Goal: Navigation & Orientation: Find specific page/section

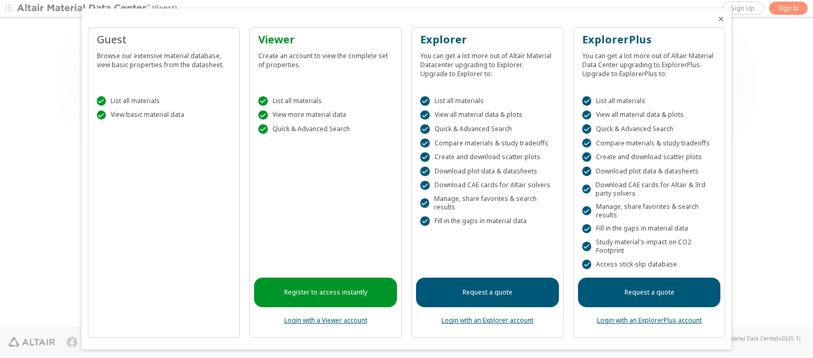
click at [717, 19] on icon "Close" at bounding box center [721, 19] width 8 height 8
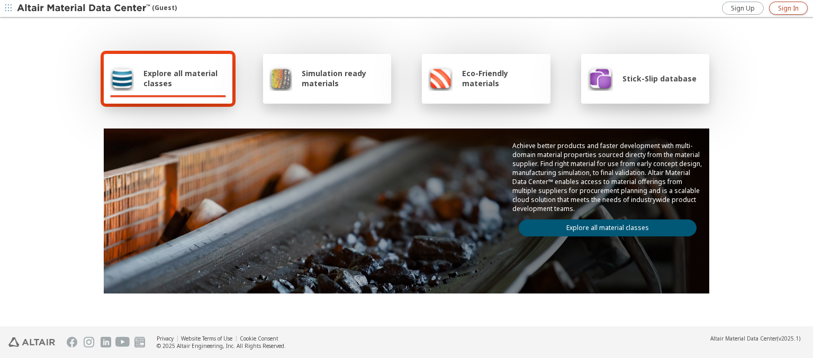
click at [788, 8] on span "Sign In" at bounding box center [788, 8] width 21 height 8
click at [84, 8] on img at bounding box center [84, 8] width 135 height 11
click at [180, 78] on span "Explore all material classes" at bounding box center [184, 78] width 83 height 20
click at [603, 225] on link "Explore all material classes" at bounding box center [608, 228] width 178 height 17
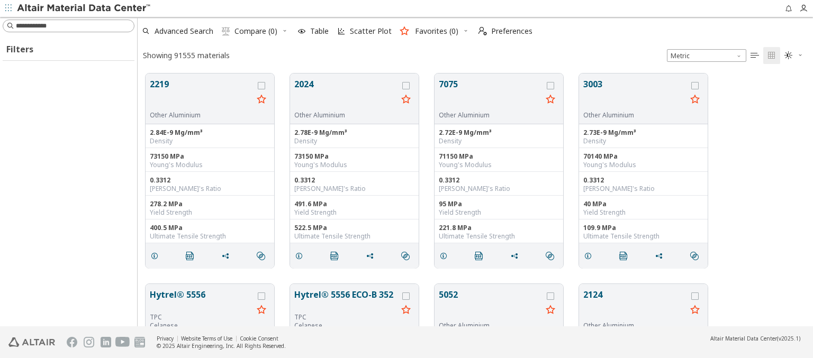
scroll to position [253, 667]
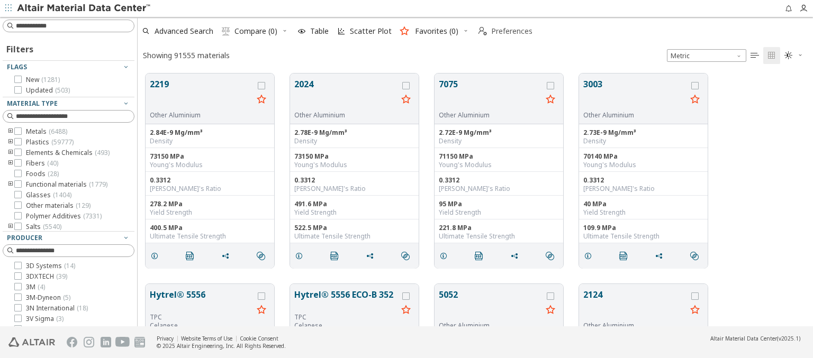
click at [502, 31] on span "Preferences" at bounding box center [511, 31] width 41 height 7
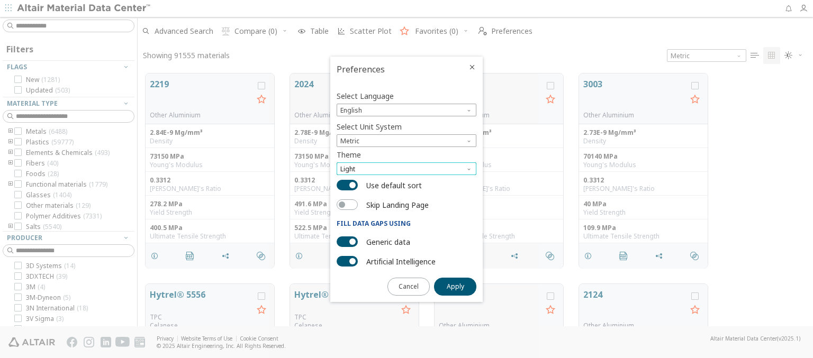
click at [406, 169] on span "Light" at bounding box center [407, 168] width 140 height 13
click at [348, 207] on span "Dark" at bounding box center [348, 207] width 14 height 8
click at [455, 286] on span "Apply" at bounding box center [455, 287] width 17 height 8
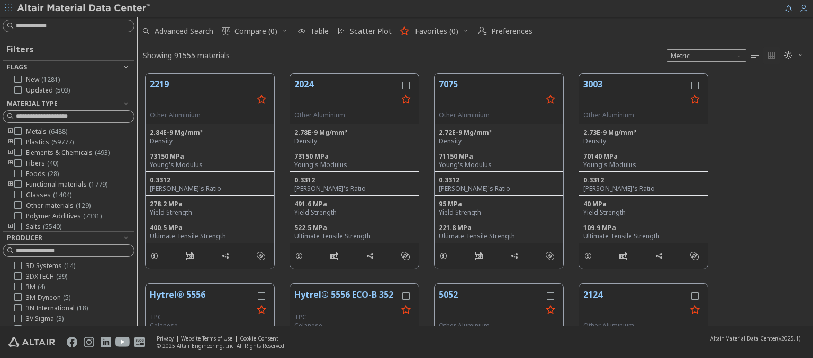
click at [84, 8] on img at bounding box center [84, 8] width 135 height 11
